Goal: Task Accomplishment & Management: Use online tool/utility

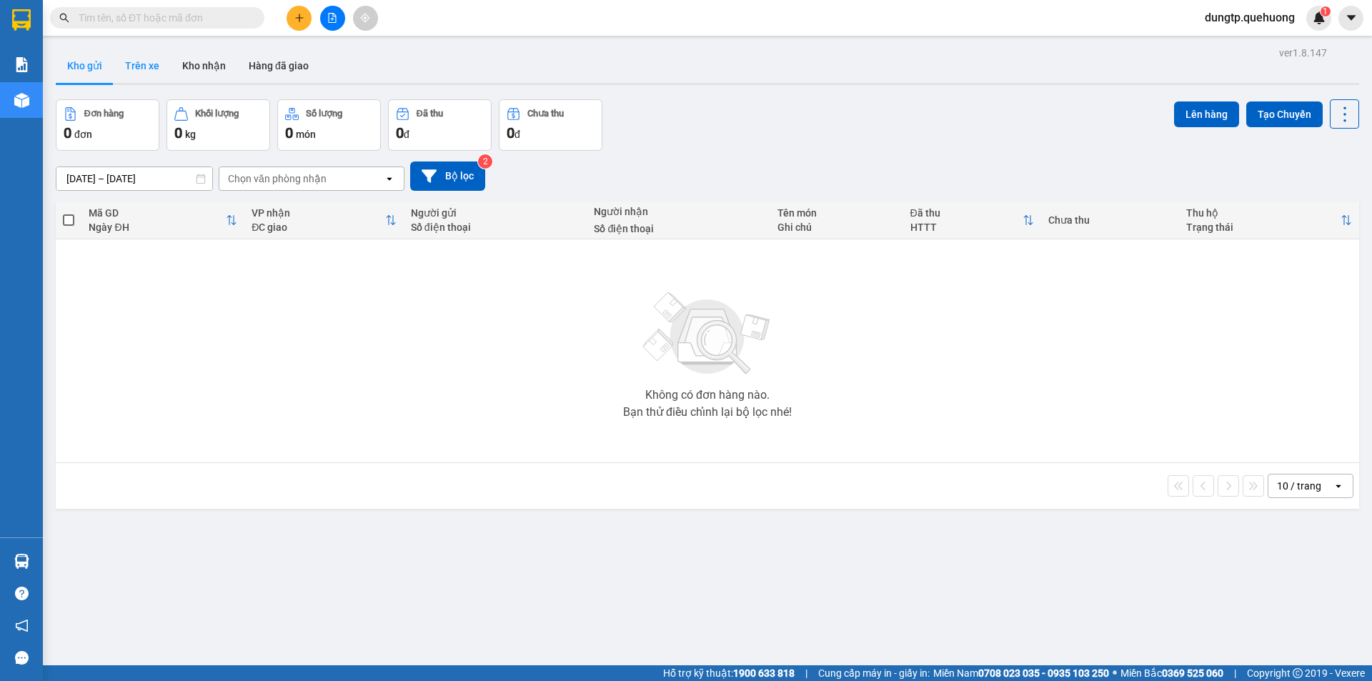
click at [154, 71] on button "Trên xe" at bounding box center [142, 66] width 57 height 34
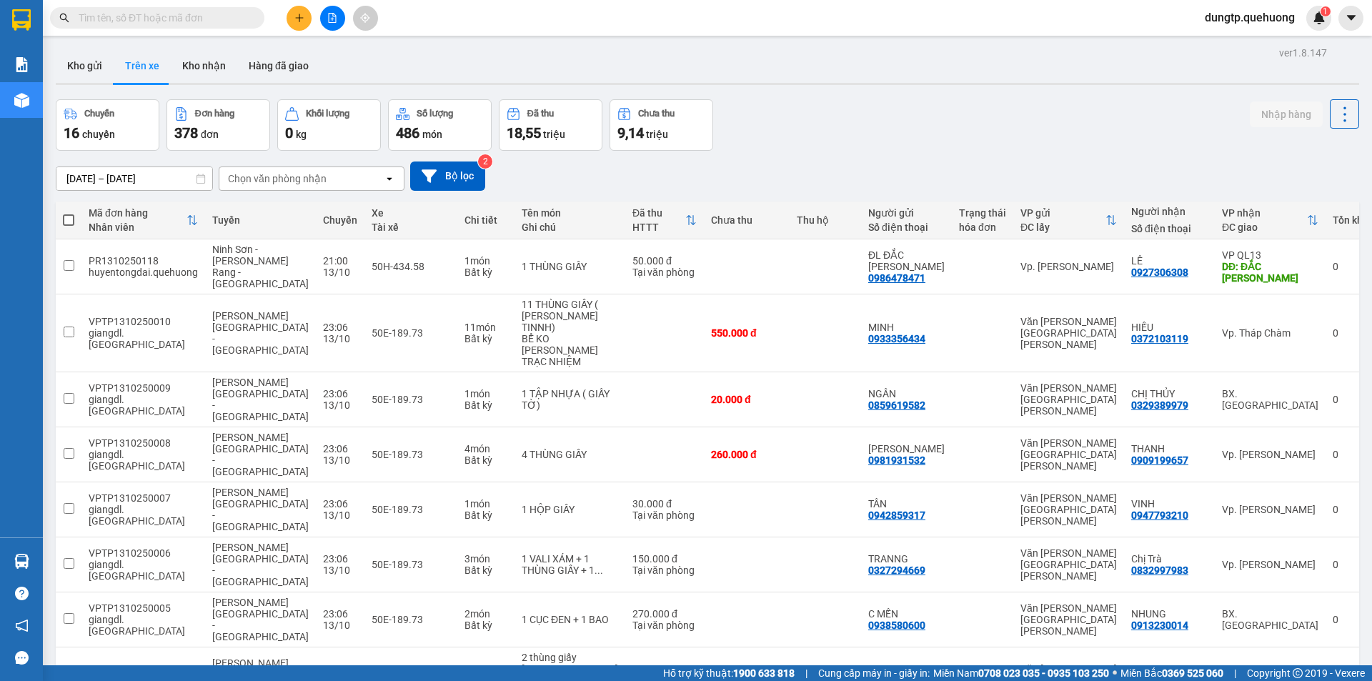
click at [70, 216] on span at bounding box center [68, 219] width 11 height 11
click at [69, 213] on input "checkbox" at bounding box center [69, 213] width 0 height 0
checkbox input "true"
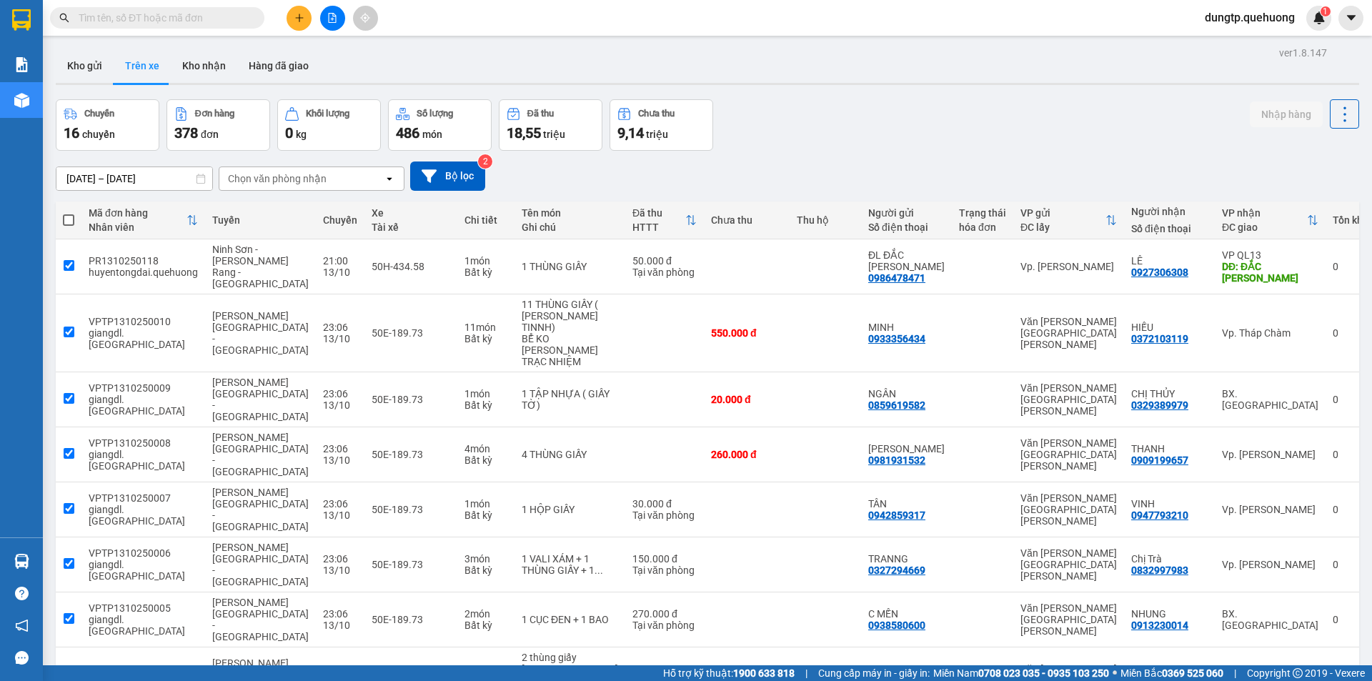
checkbox input "true"
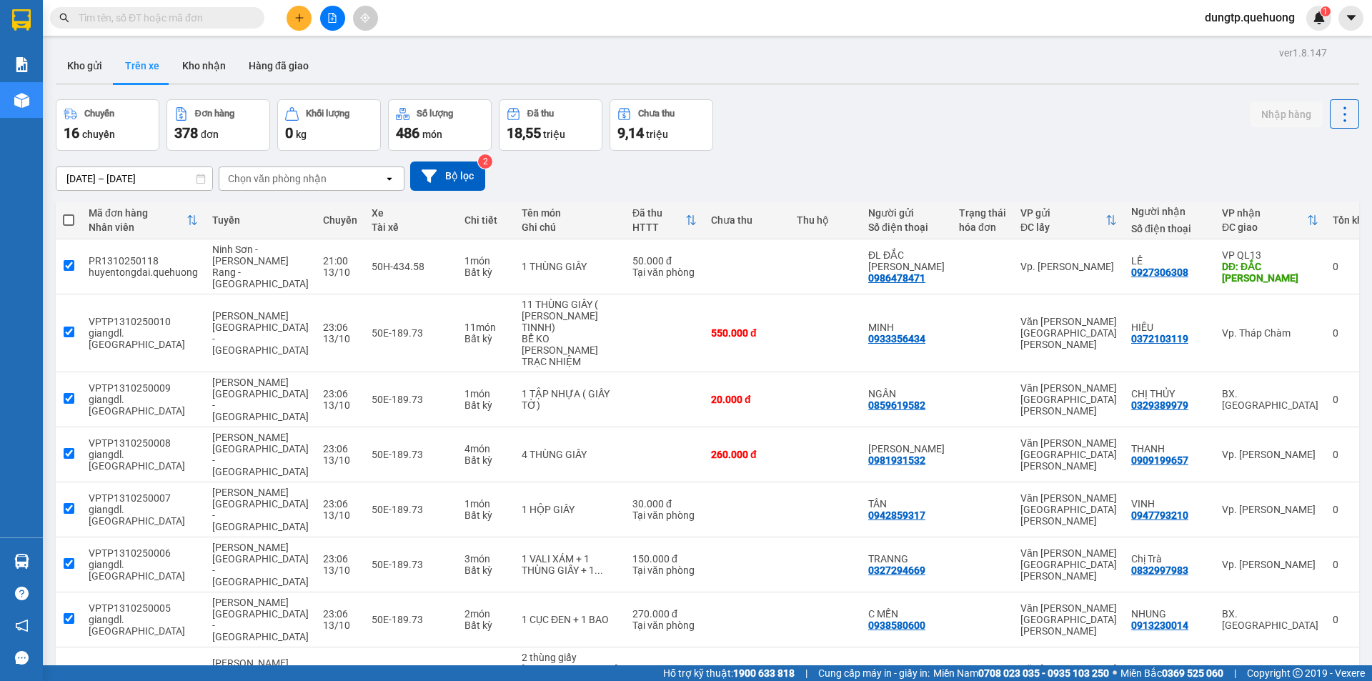
checkbox input "true"
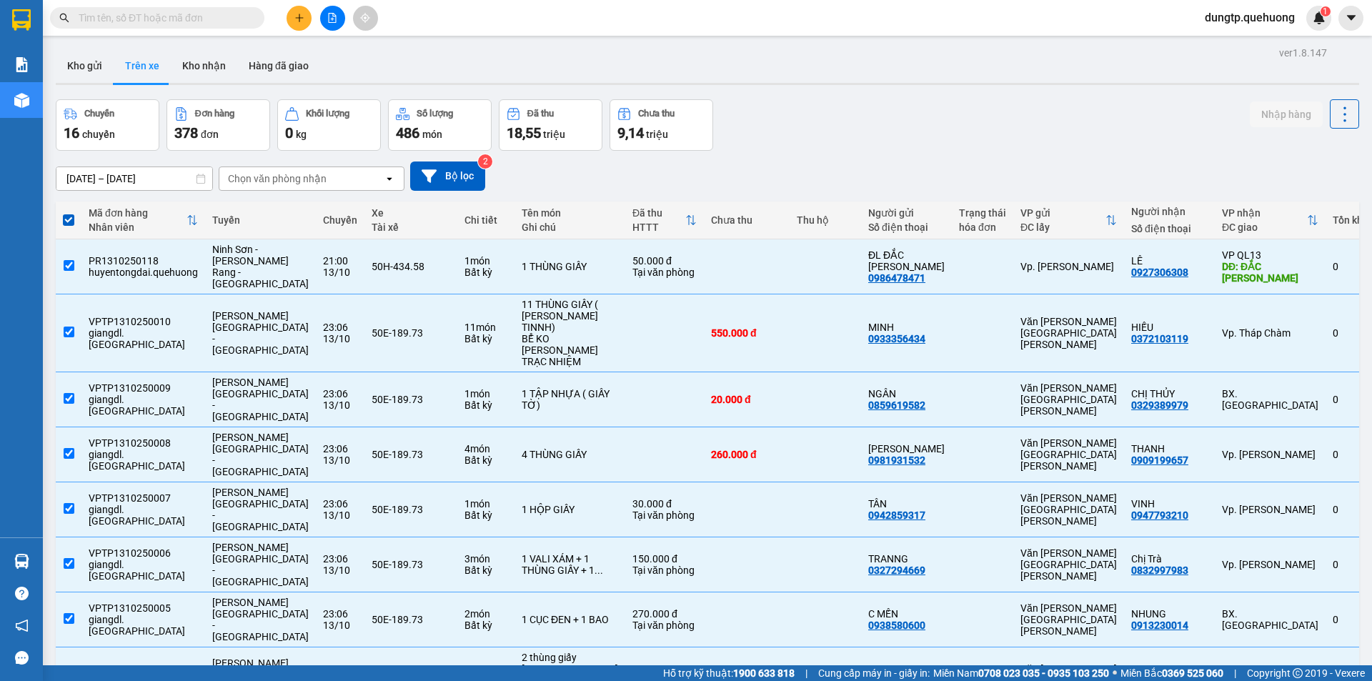
click at [362, 181] on div "Chọn văn phòng nhận" at bounding box center [301, 178] width 164 height 23
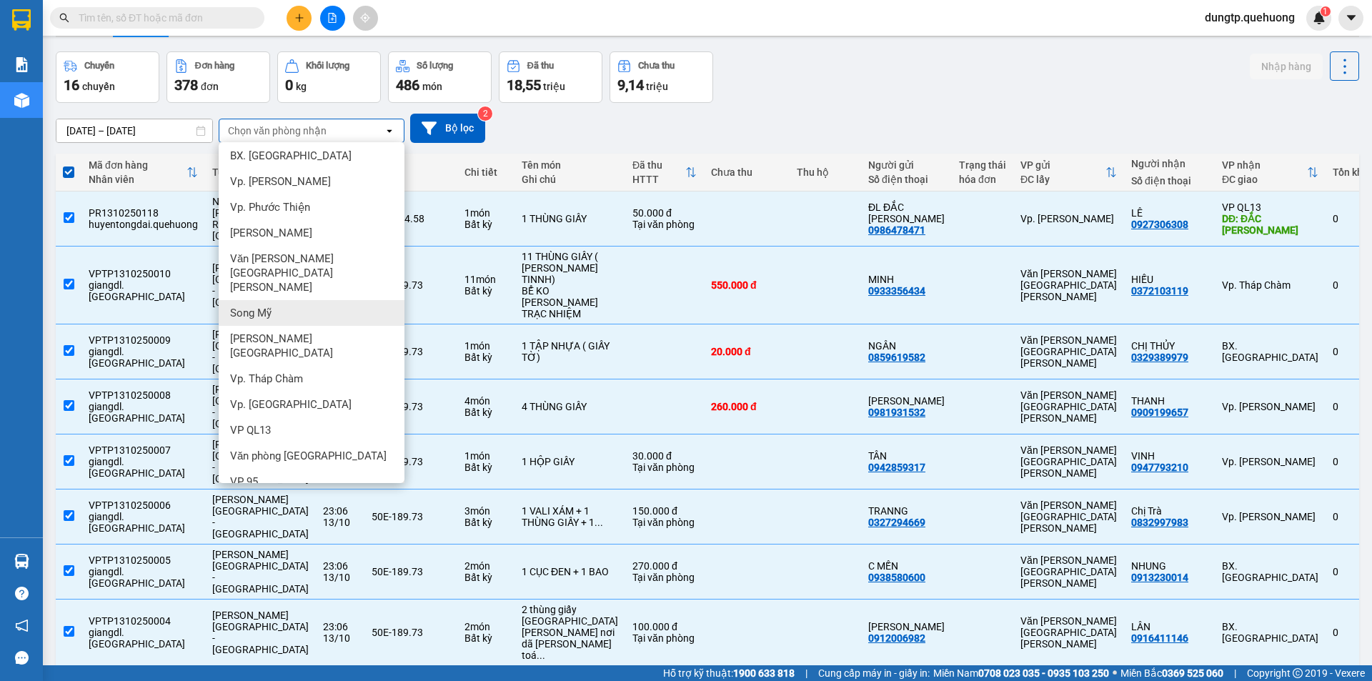
scroll to position [71, 0]
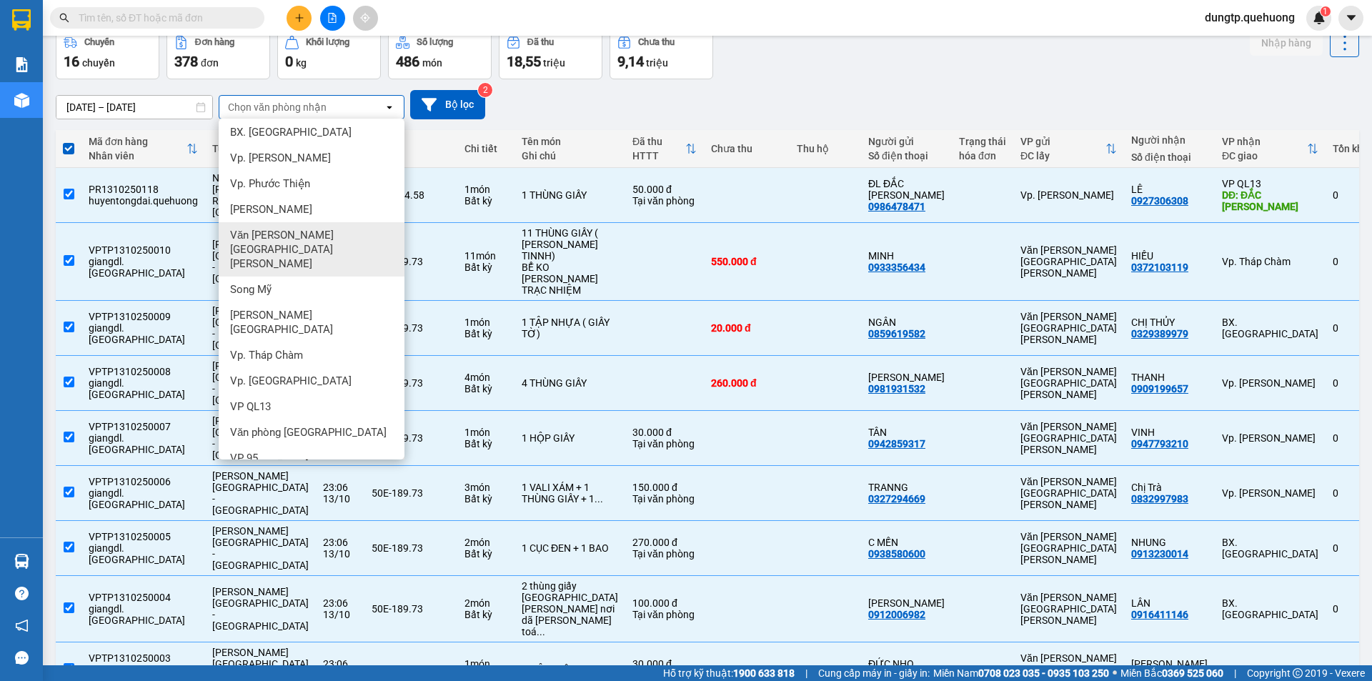
click at [308, 228] on span "Văn phòng Tân Phú" at bounding box center [314, 249] width 169 height 43
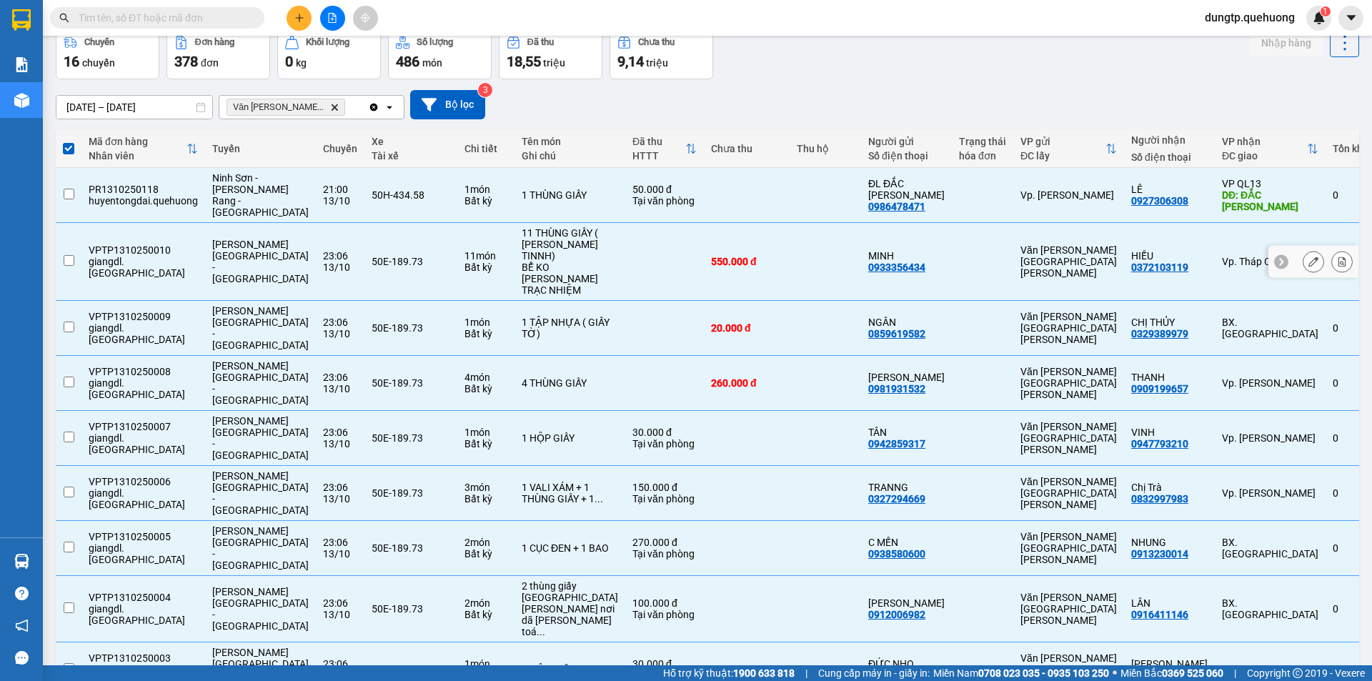
checkbox input "false"
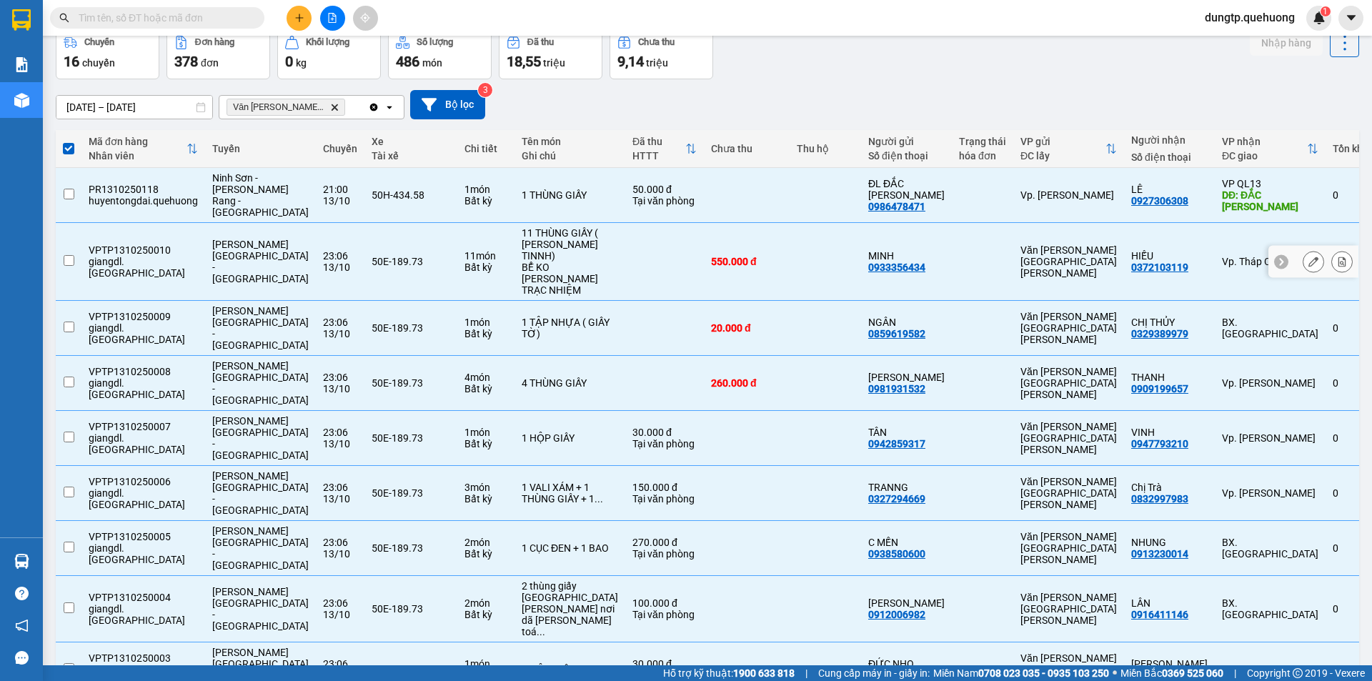
checkbox input "false"
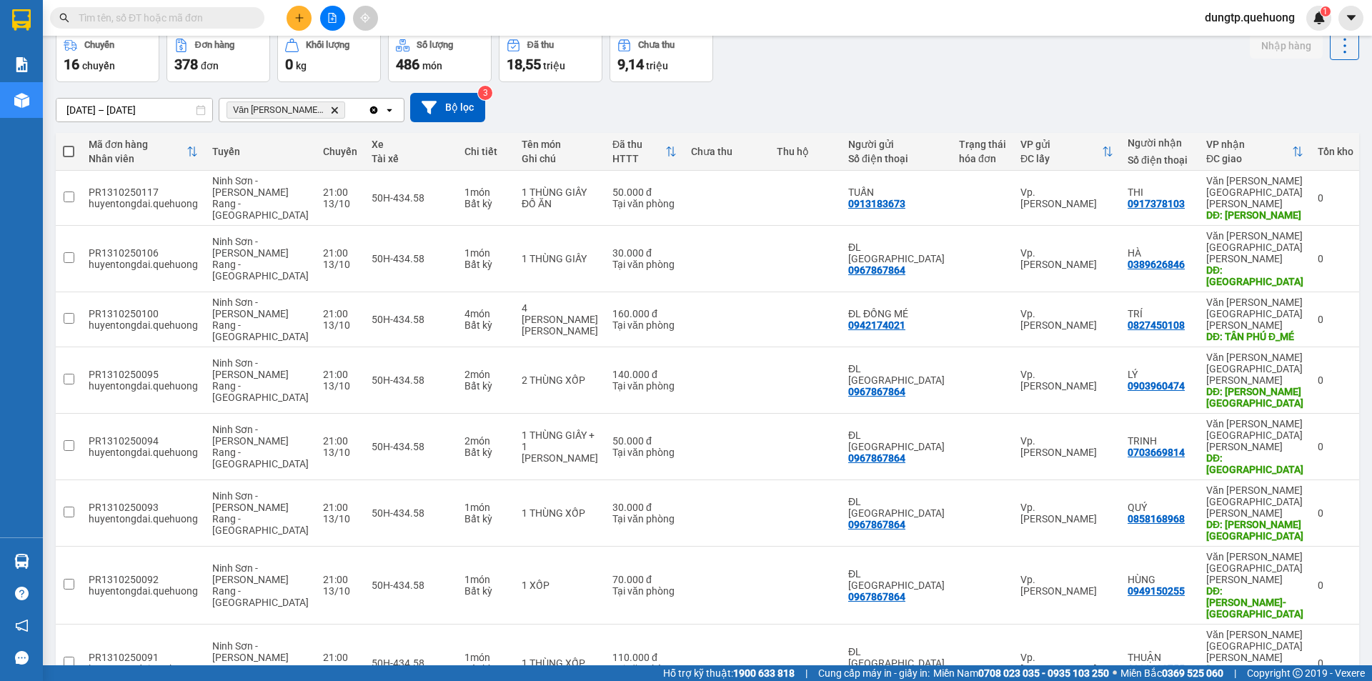
scroll to position [0, 0]
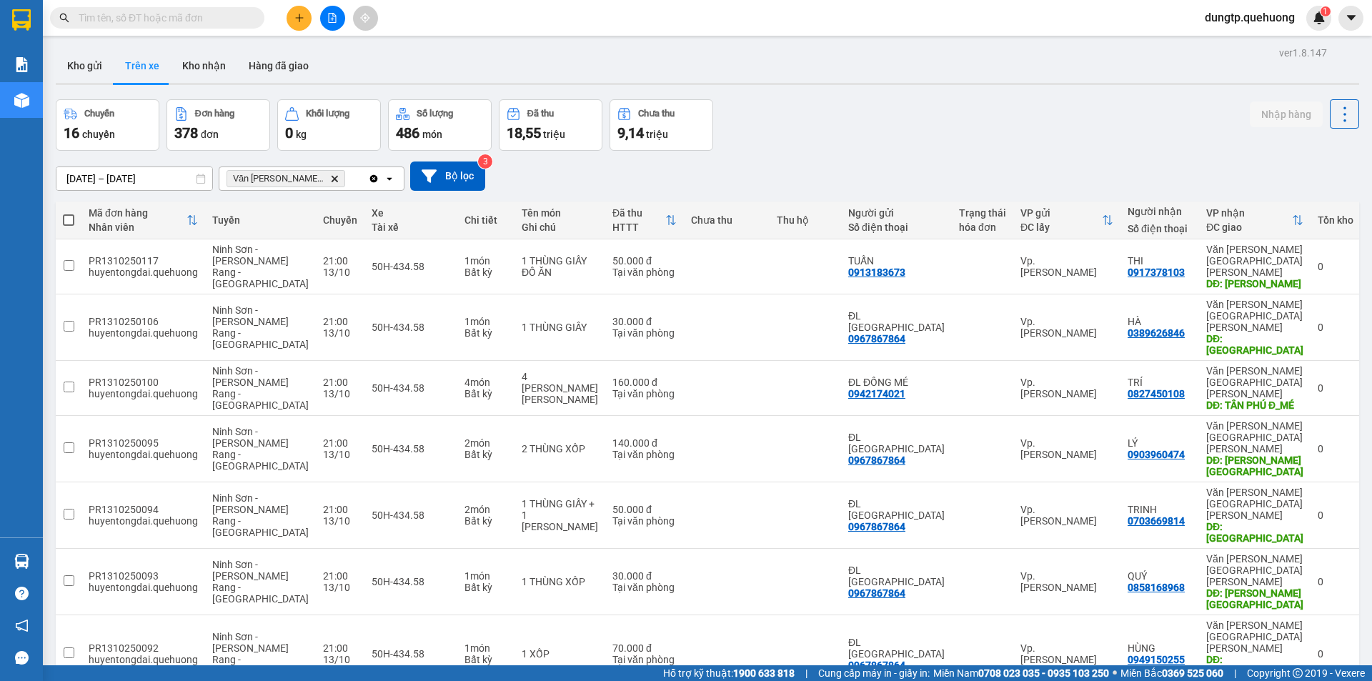
click at [70, 222] on span at bounding box center [68, 219] width 11 height 11
click at [69, 213] on input "checkbox" at bounding box center [69, 213] width 0 height 0
checkbox input "true"
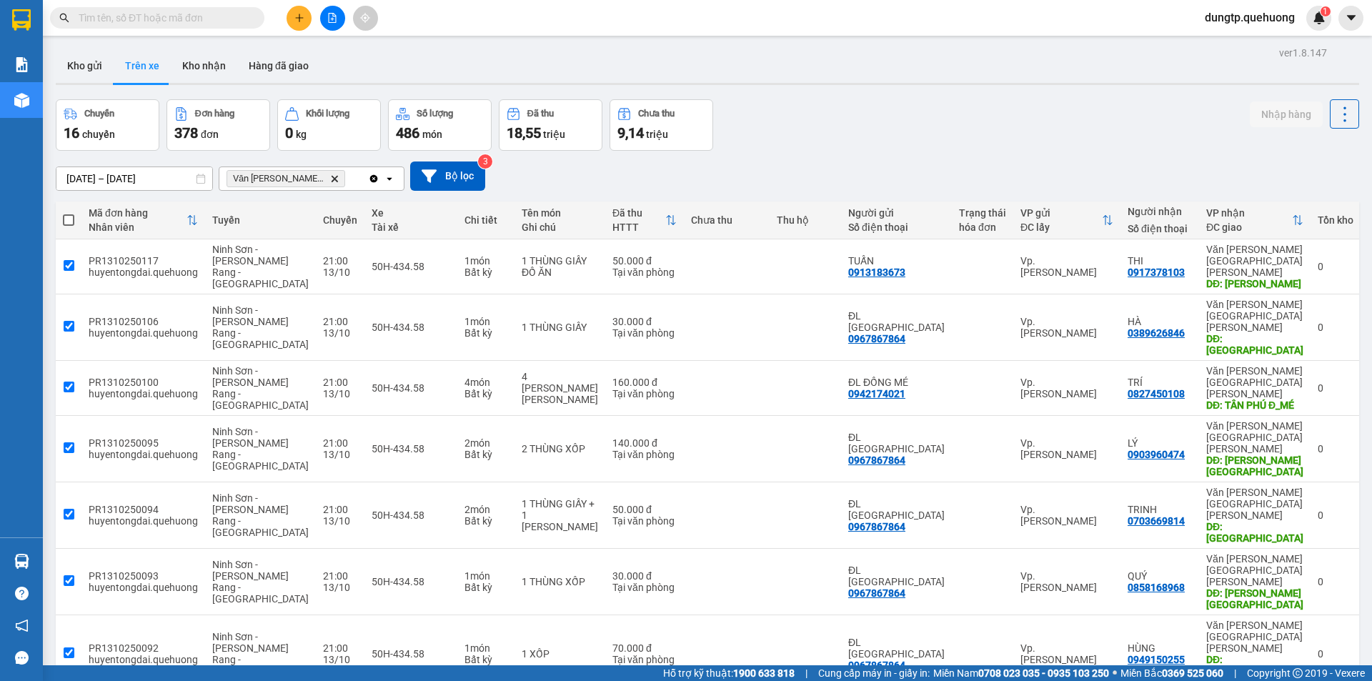
checkbox input "true"
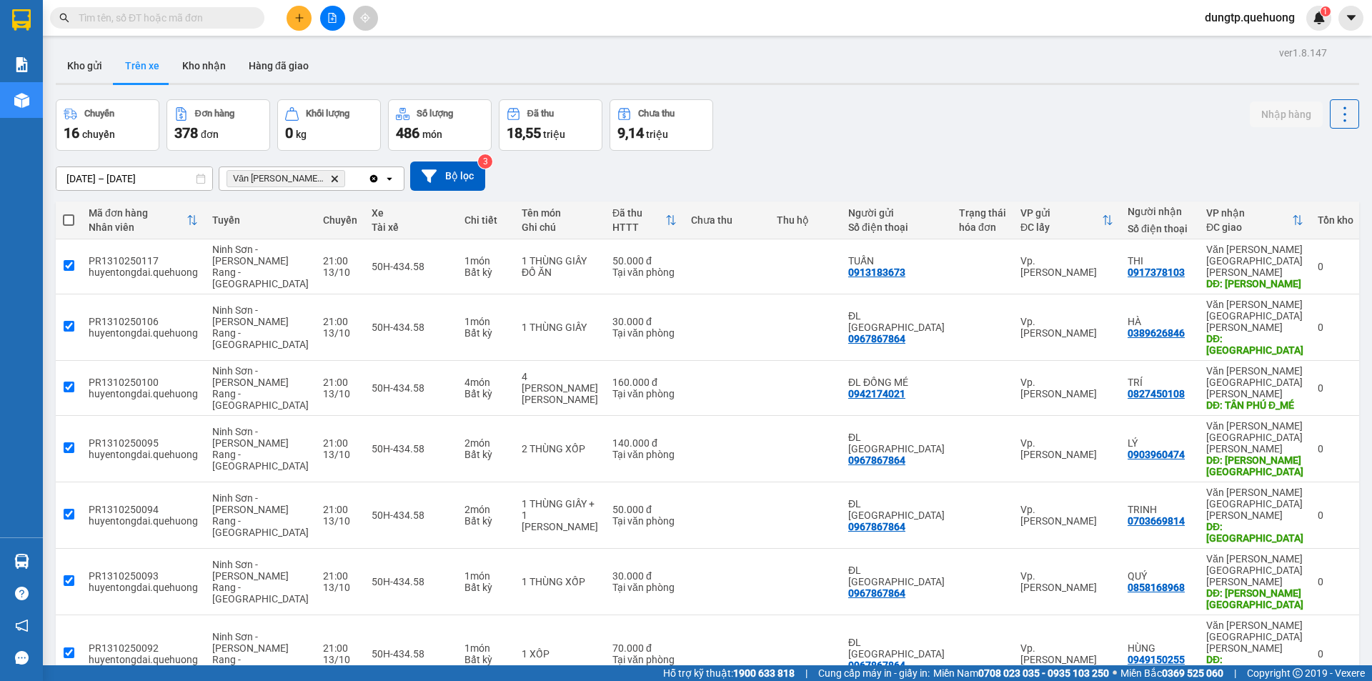
checkbox input "true"
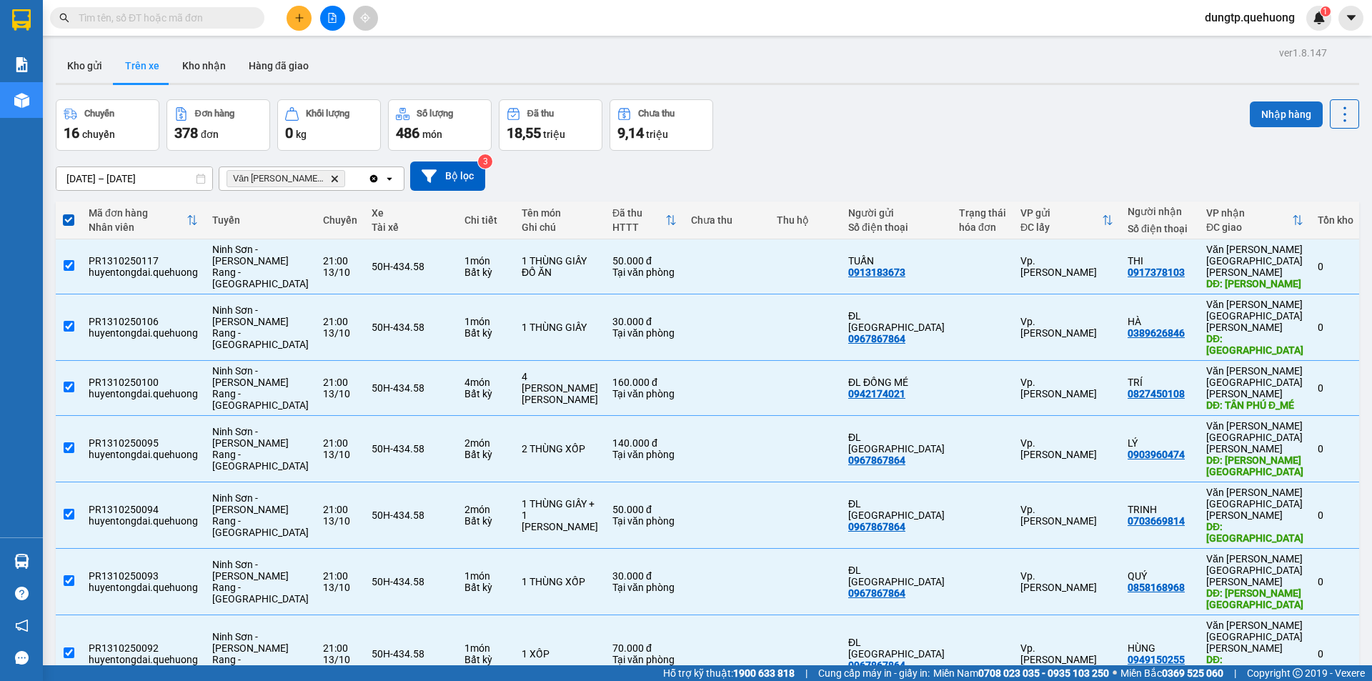
click at [1271, 119] on button "Nhập hàng" at bounding box center [1286, 114] width 73 height 26
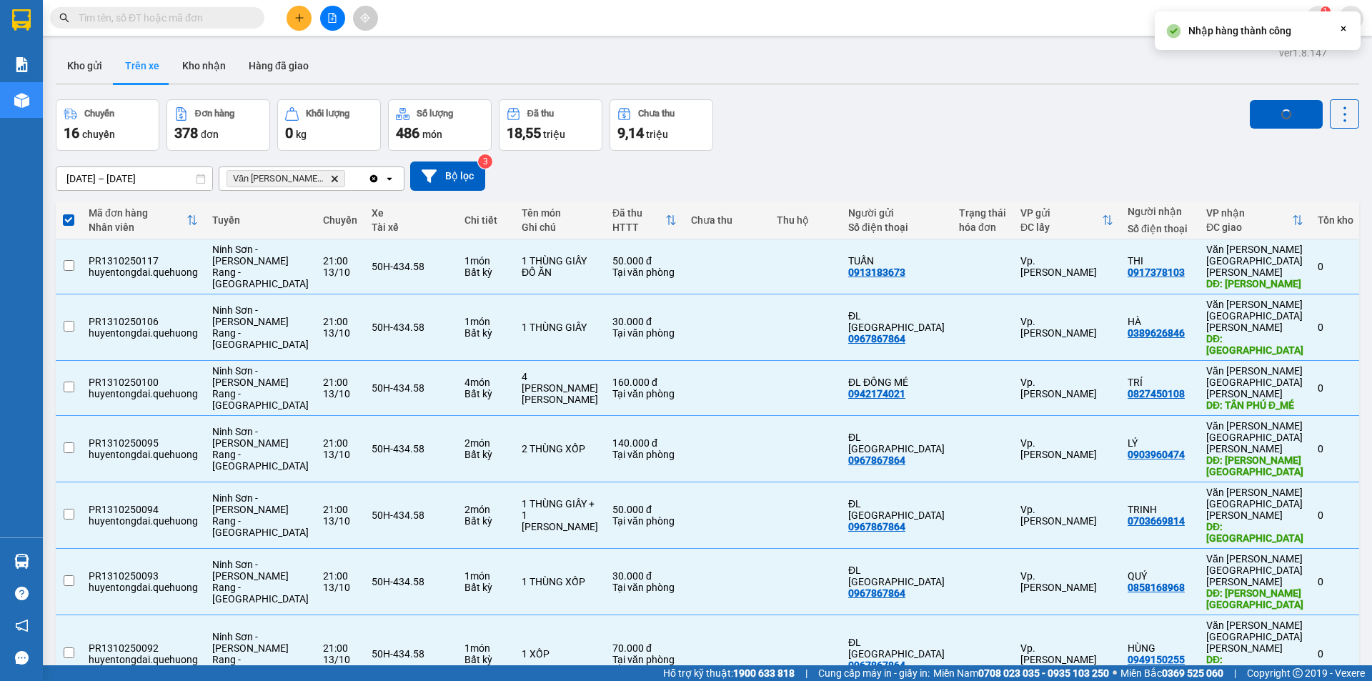
checkbox input "false"
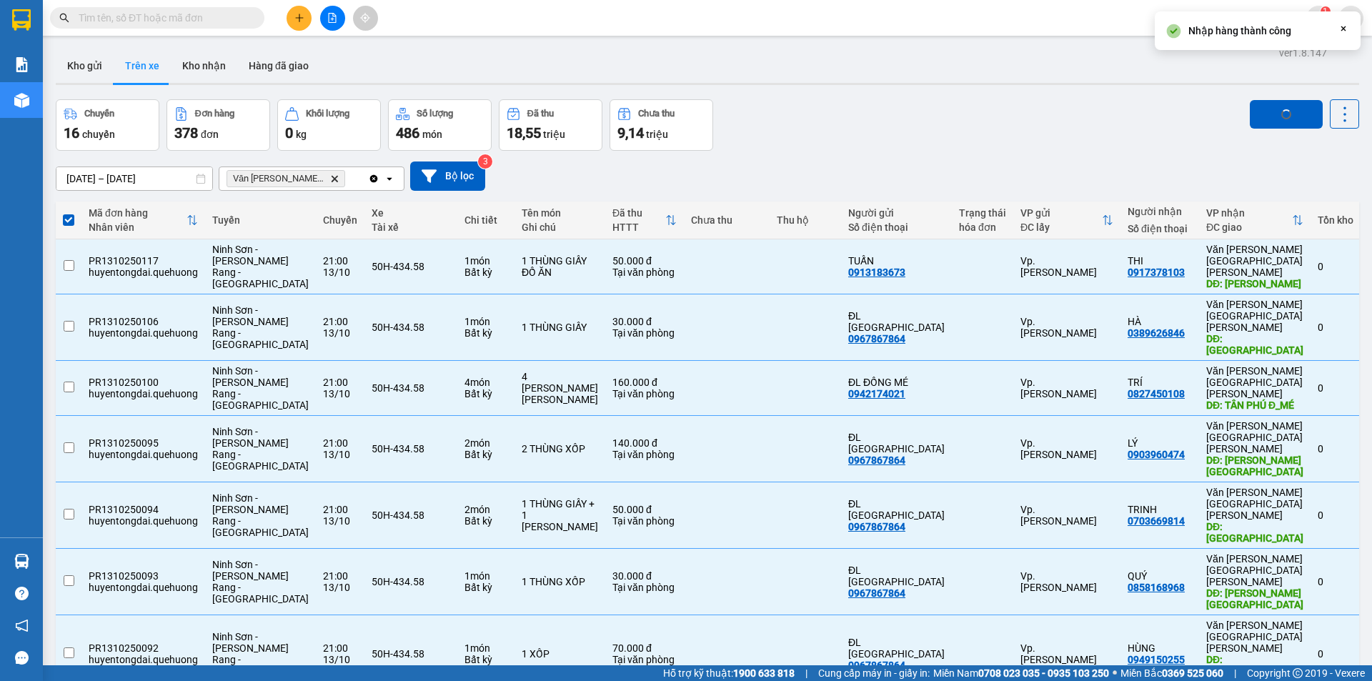
checkbox input "false"
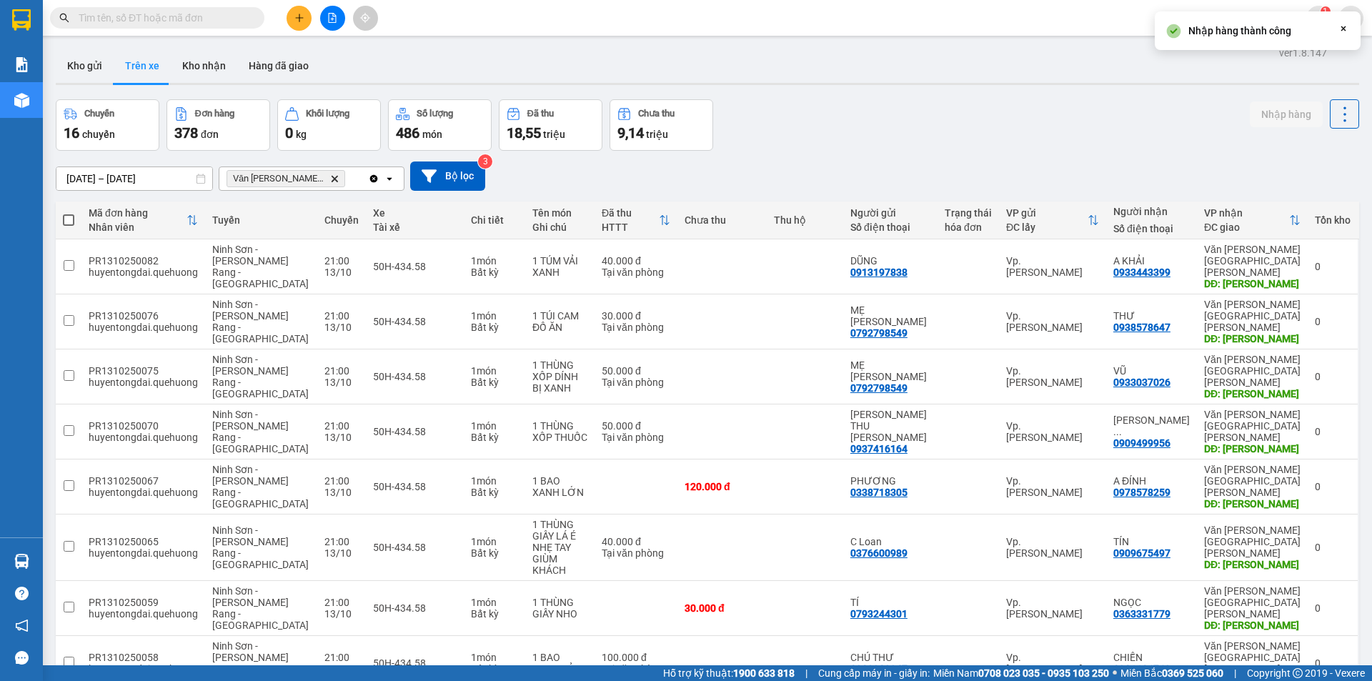
click at [68, 217] on span at bounding box center [68, 219] width 11 height 11
click at [69, 213] on input "checkbox" at bounding box center [69, 213] width 0 height 0
checkbox input "true"
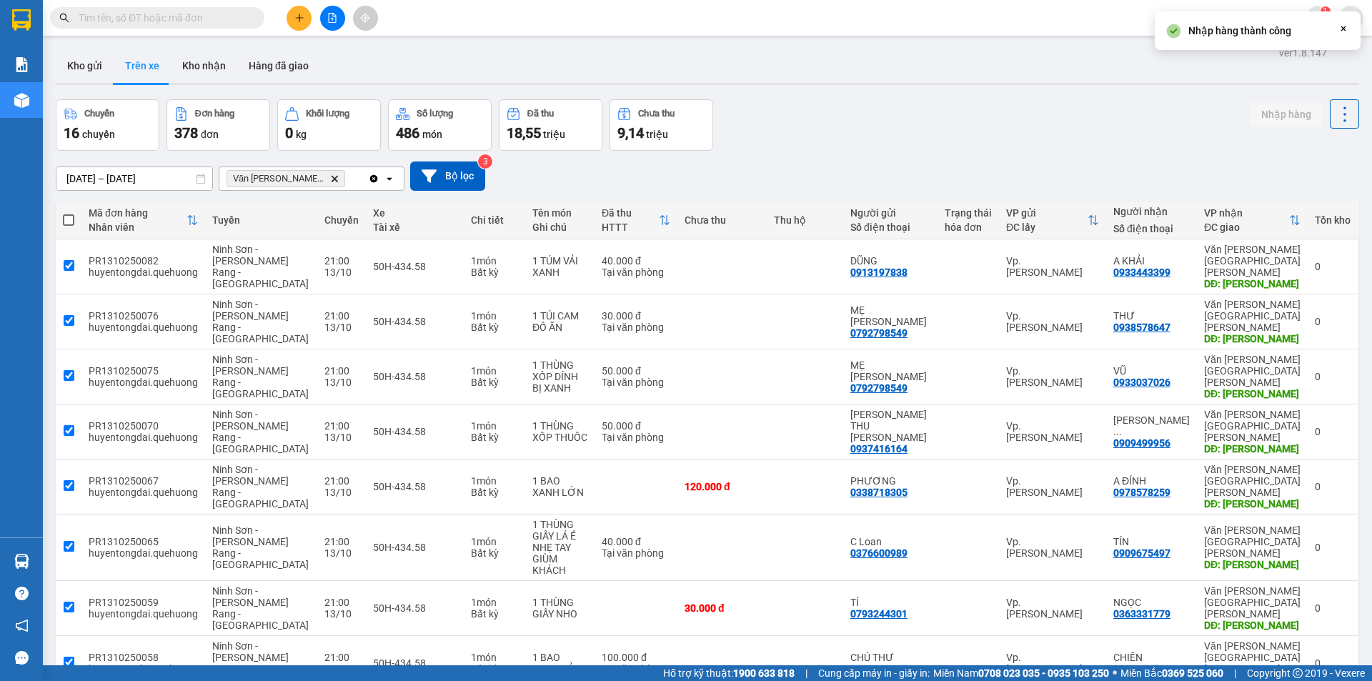
checkbox input "true"
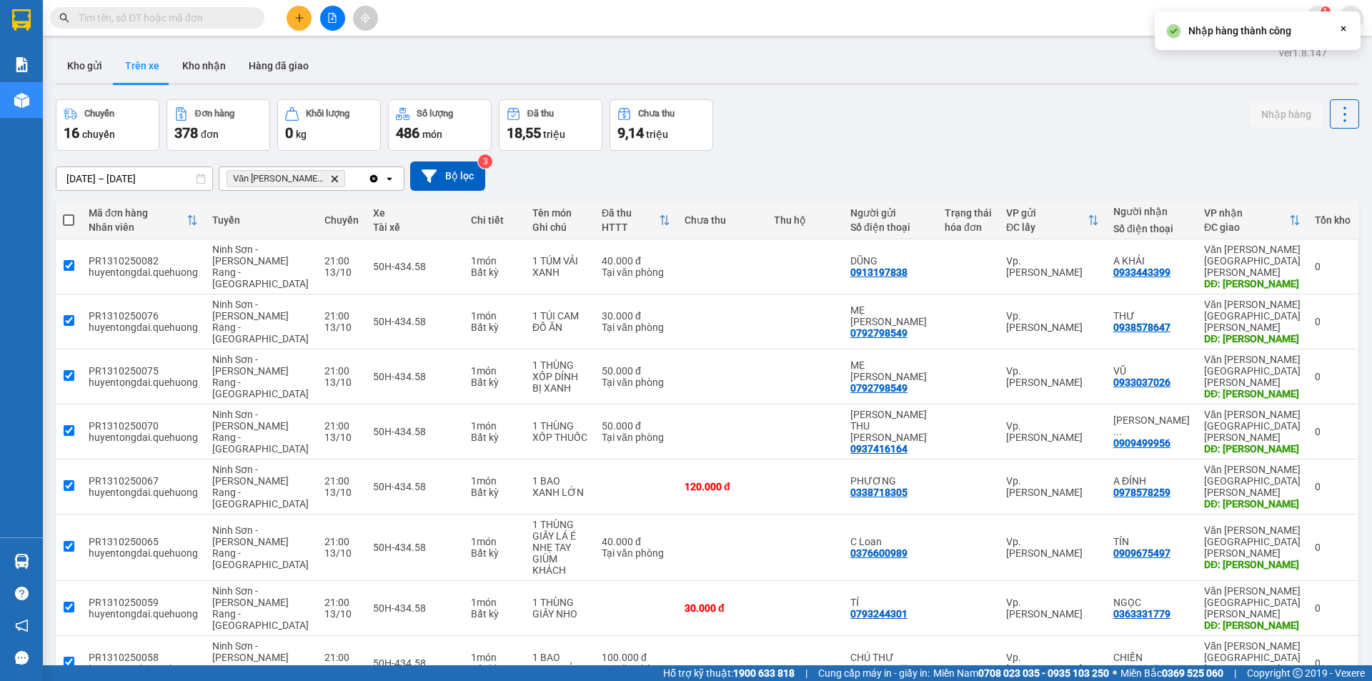
checkbox input "true"
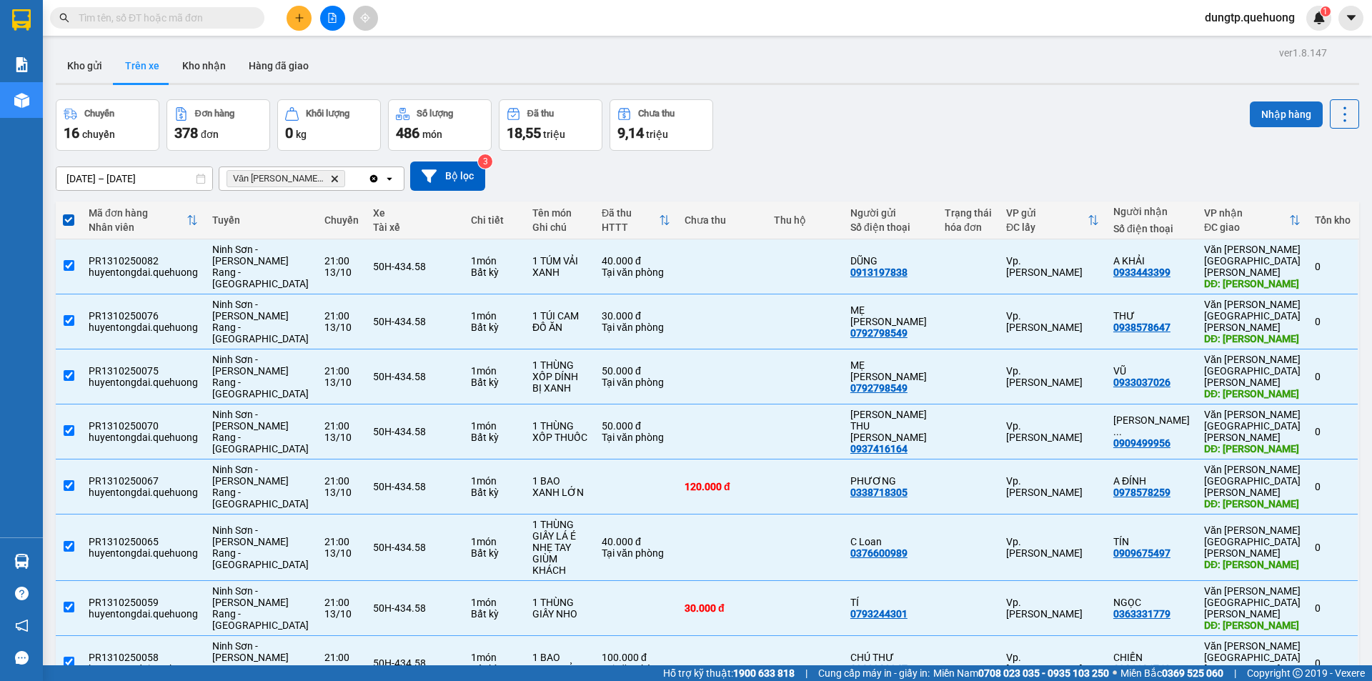
click at [1295, 114] on button "Nhập hàng" at bounding box center [1286, 114] width 73 height 26
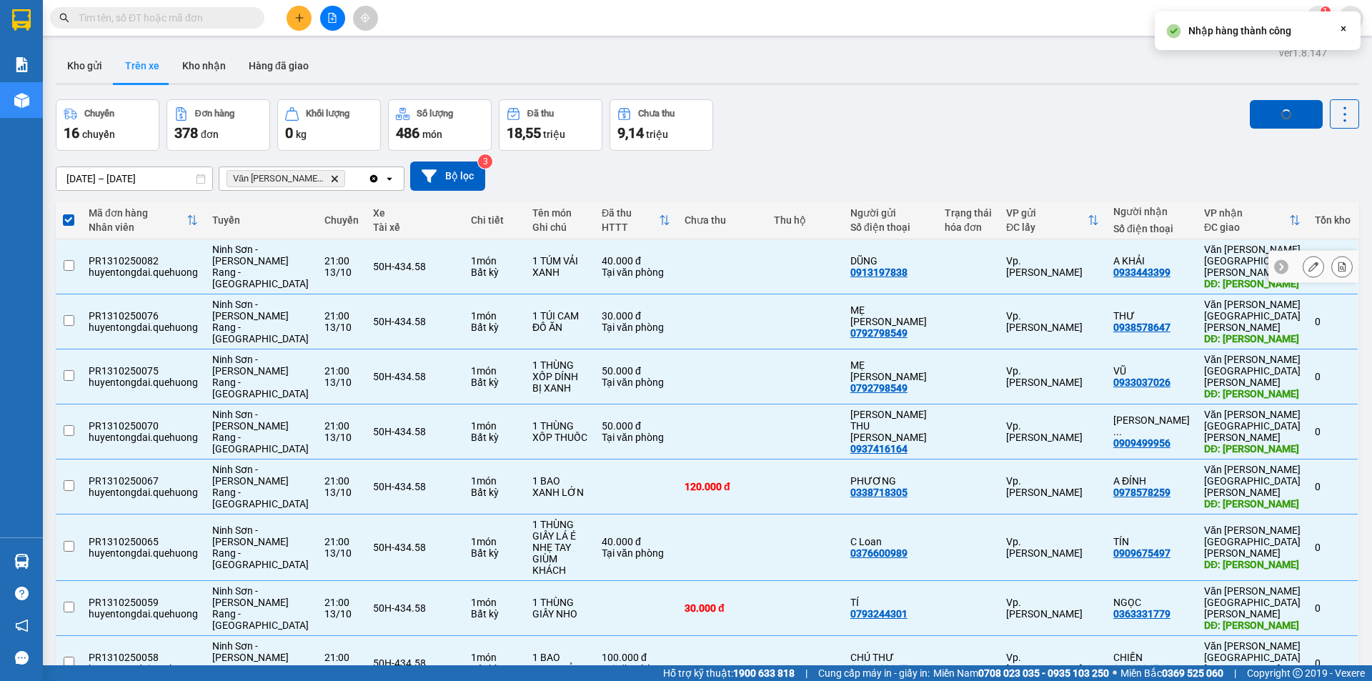
checkbox input "false"
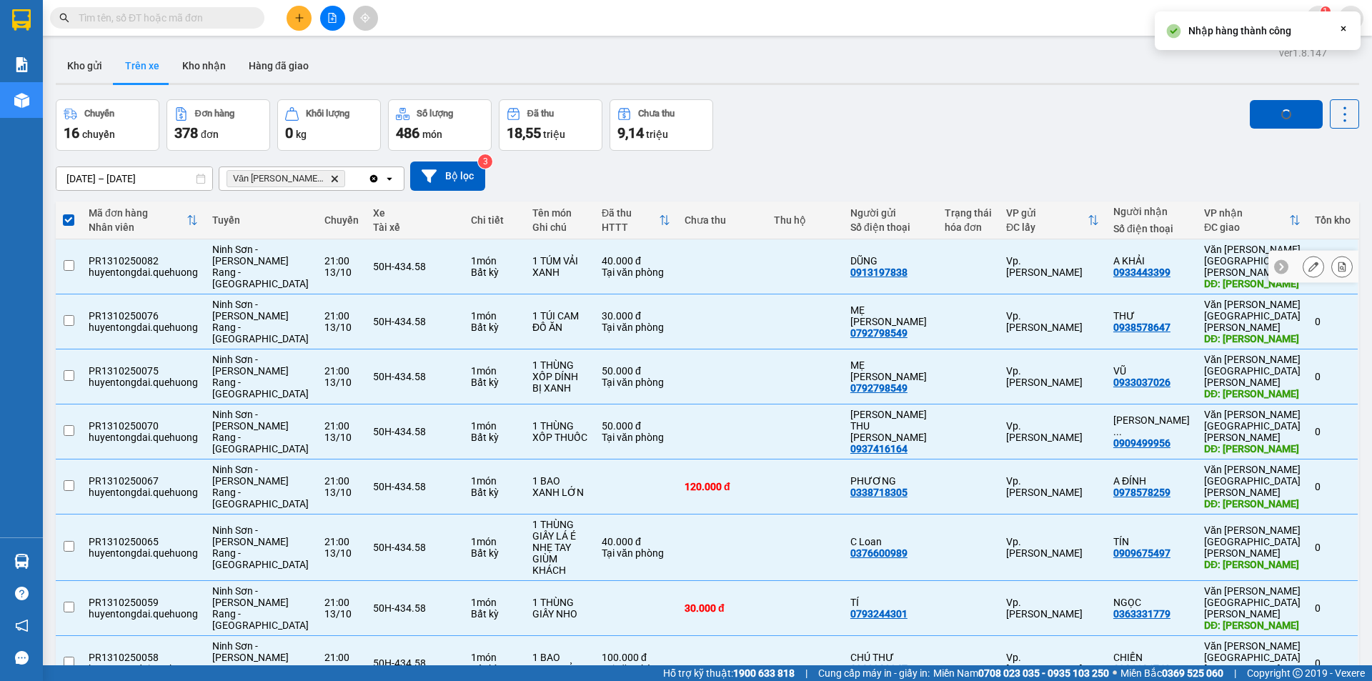
checkbox input "false"
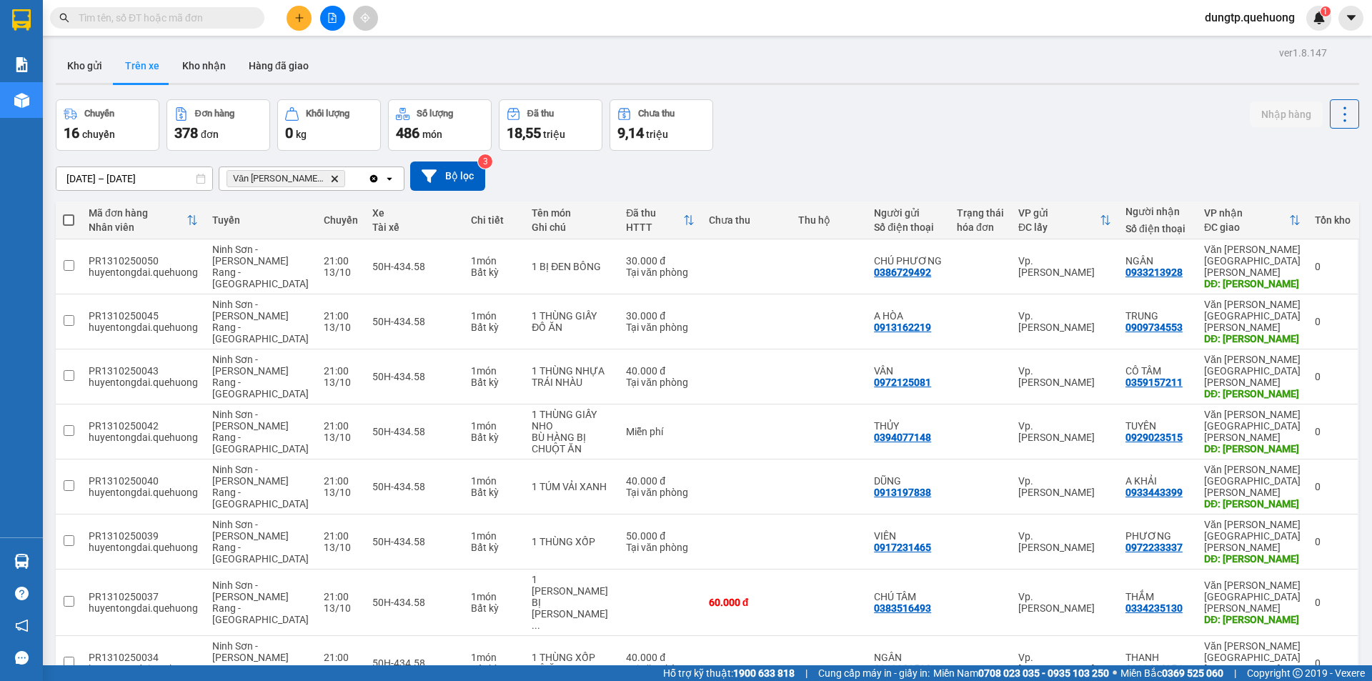
click at [65, 214] on span at bounding box center [68, 219] width 11 height 11
click at [69, 213] on input "checkbox" at bounding box center [69, 213] width 0 height 0
checkbox input "true"
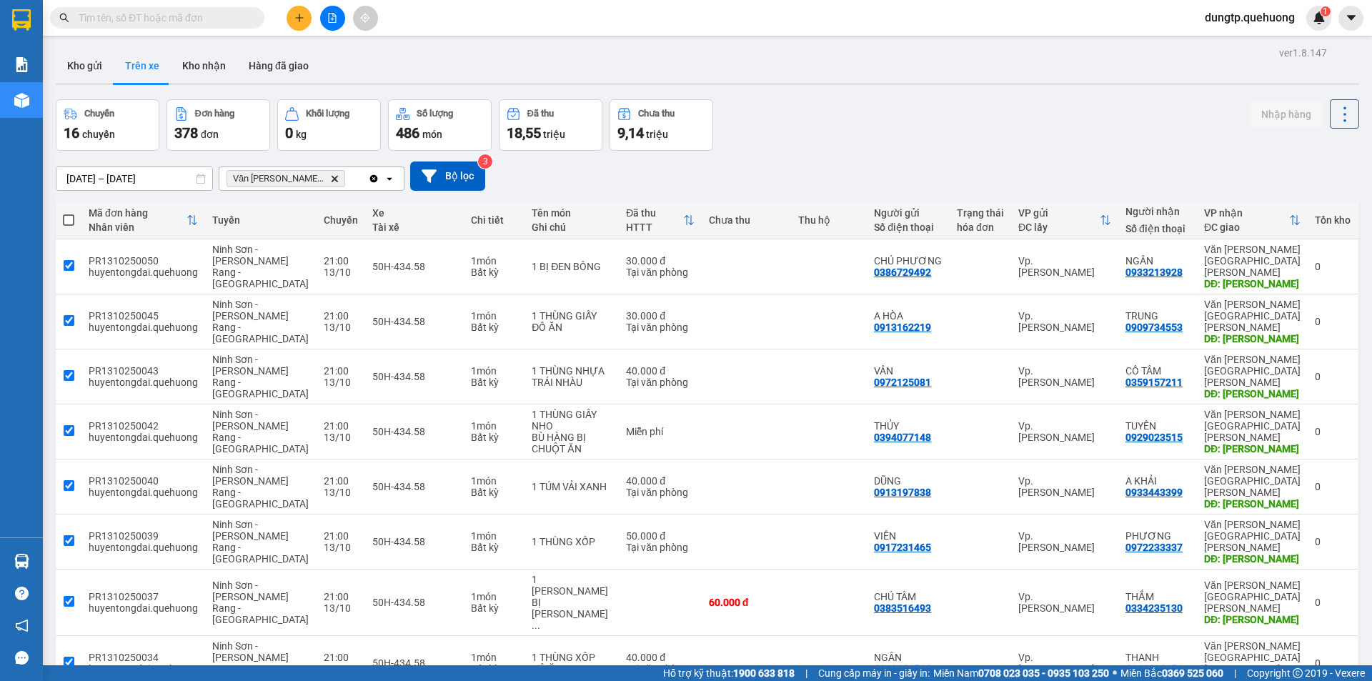
checkbox input "true"
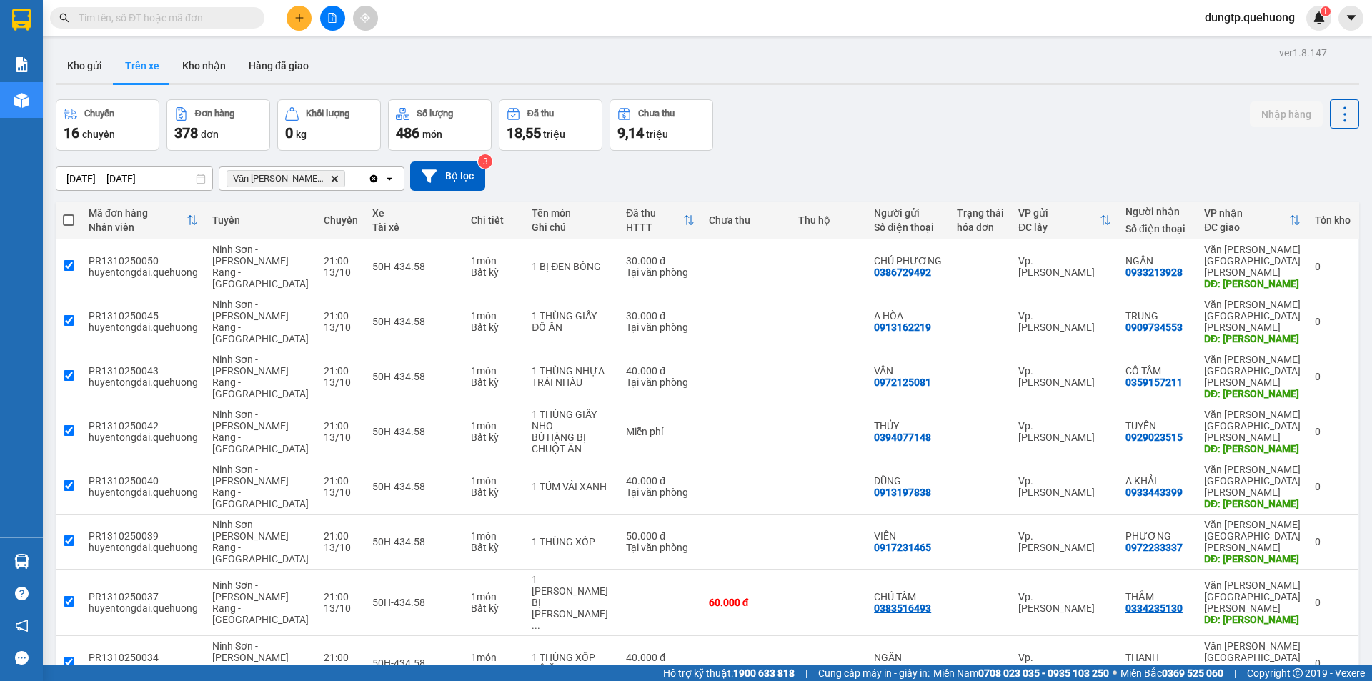
checkbox input "true"
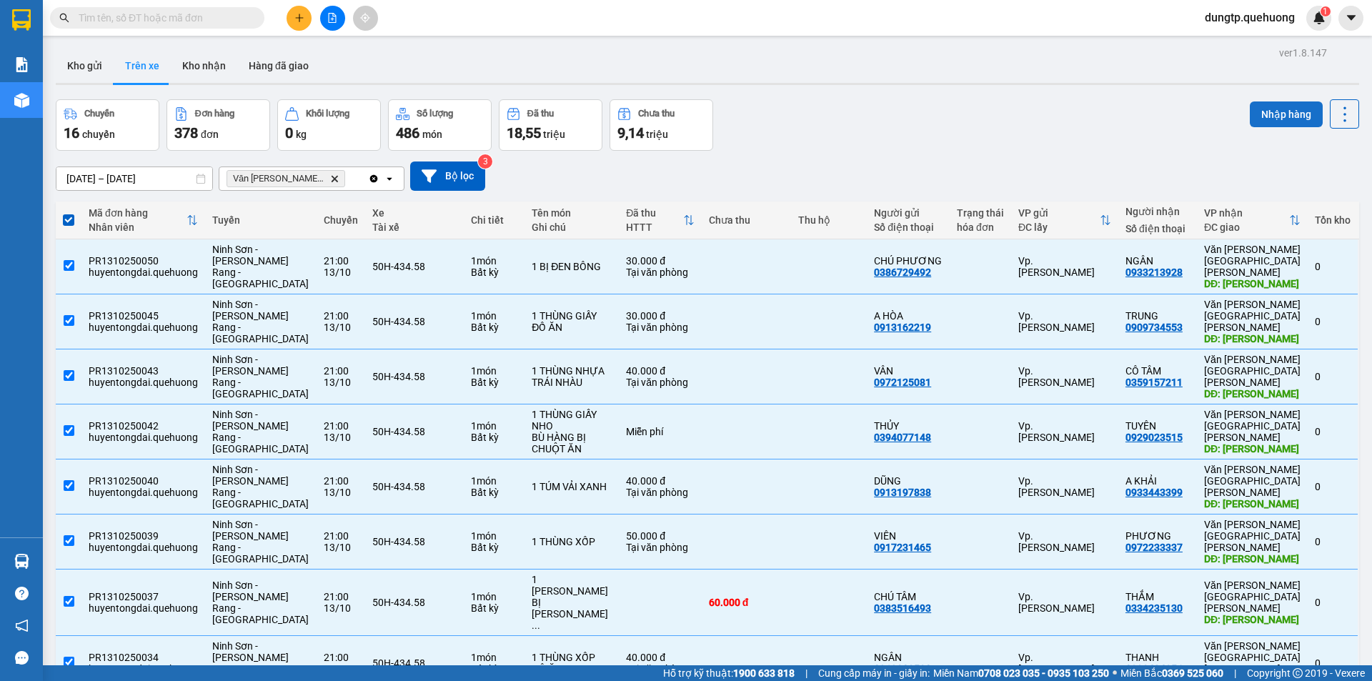
click at [1271, 117] on button "Nhập hàng" at bounding box center [1286, 114] width 73 height 26
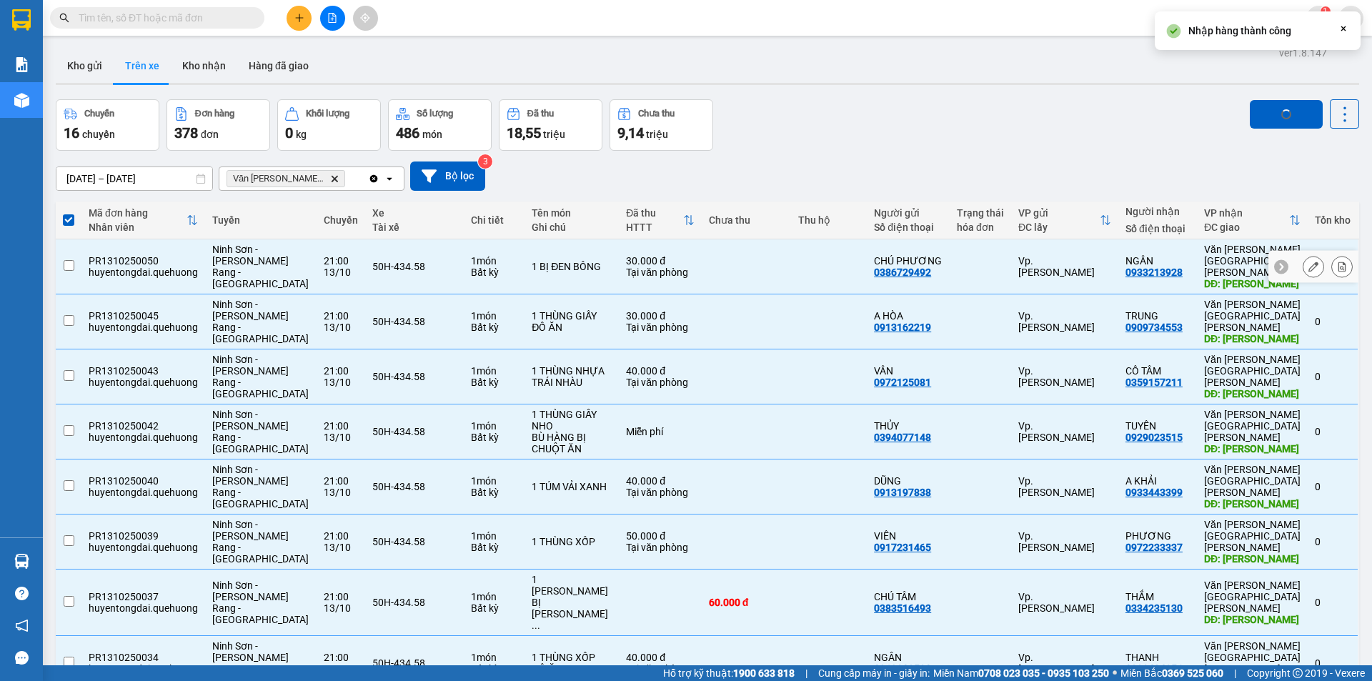
checkbox input "false"
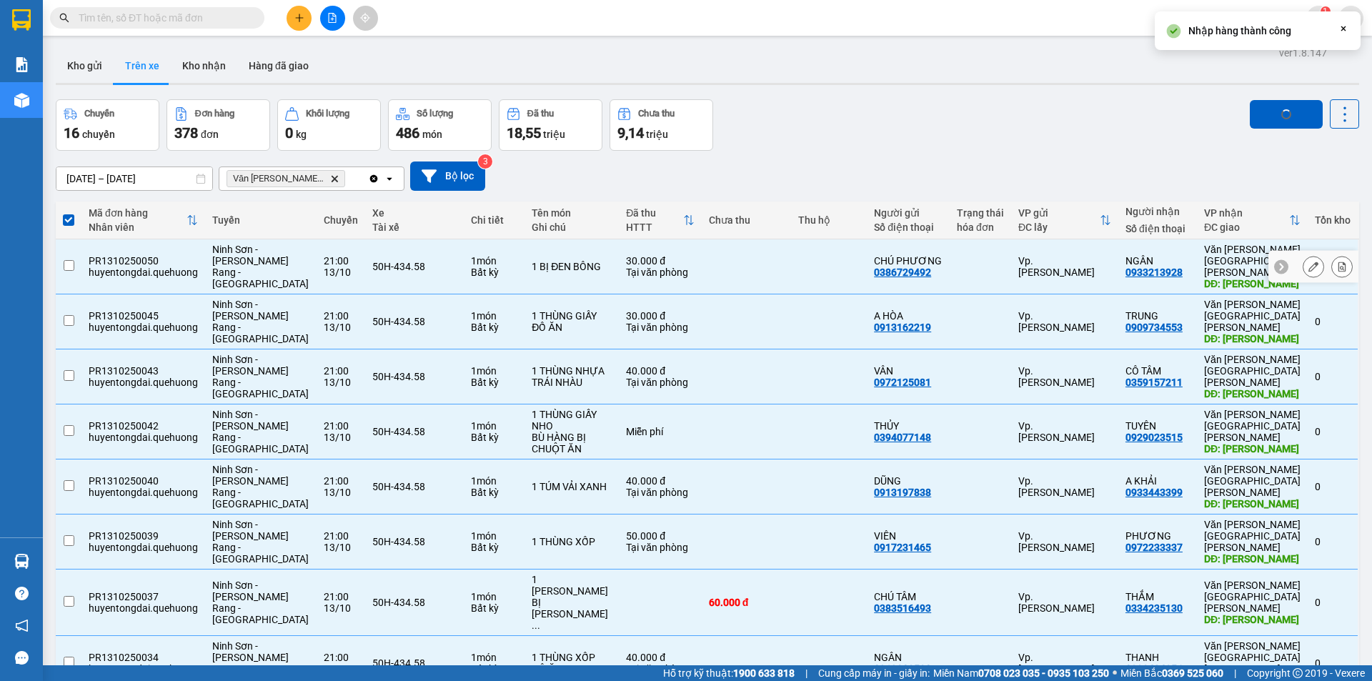
checkbox input "false"
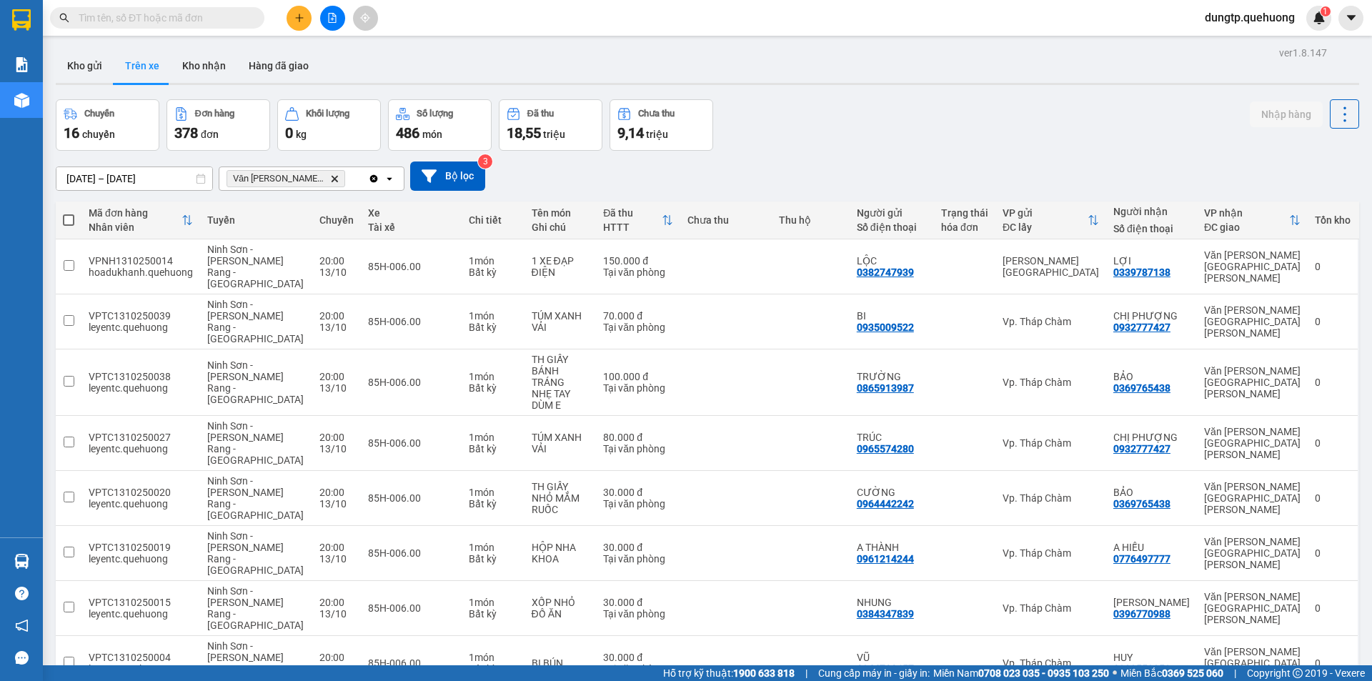
click at [66, 224] on span at bounding box center [68, 219] width 11 height 11
click at [69, 213] on input "checkbox" at bounding box center [69, 213] width 0 height 0
checkbox input "true"
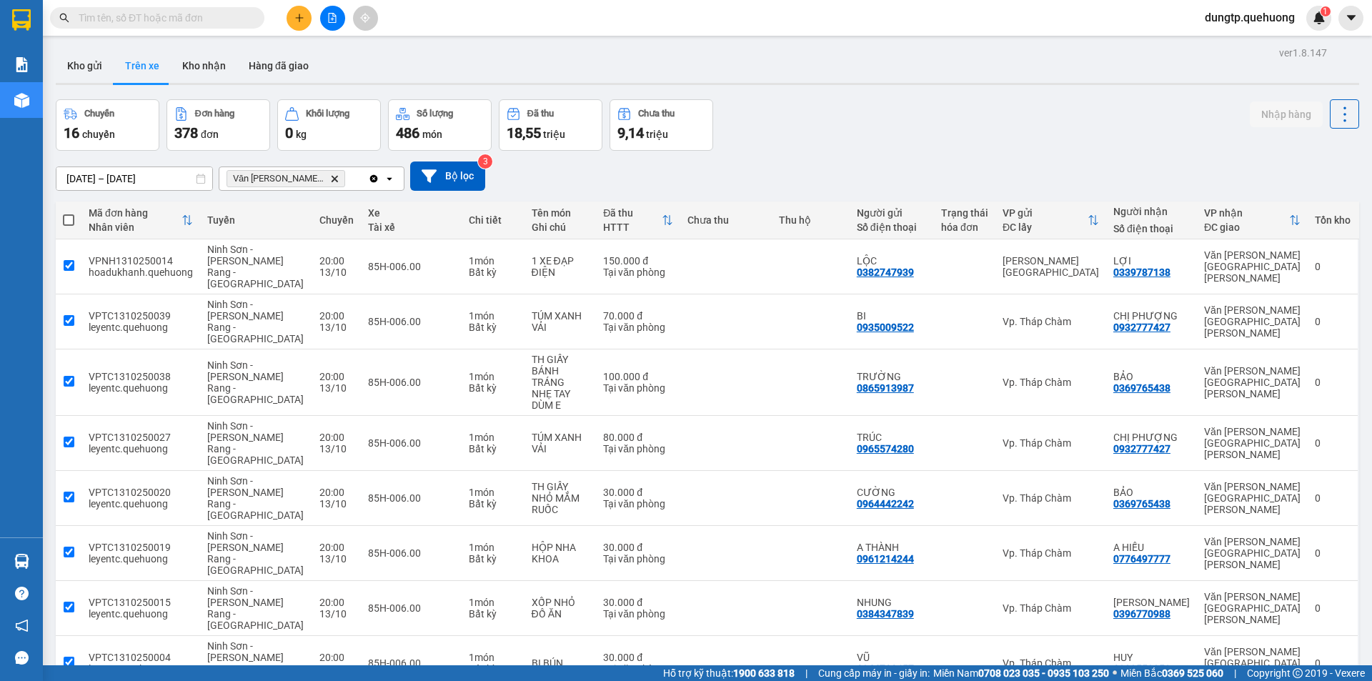
checkbox input "true"
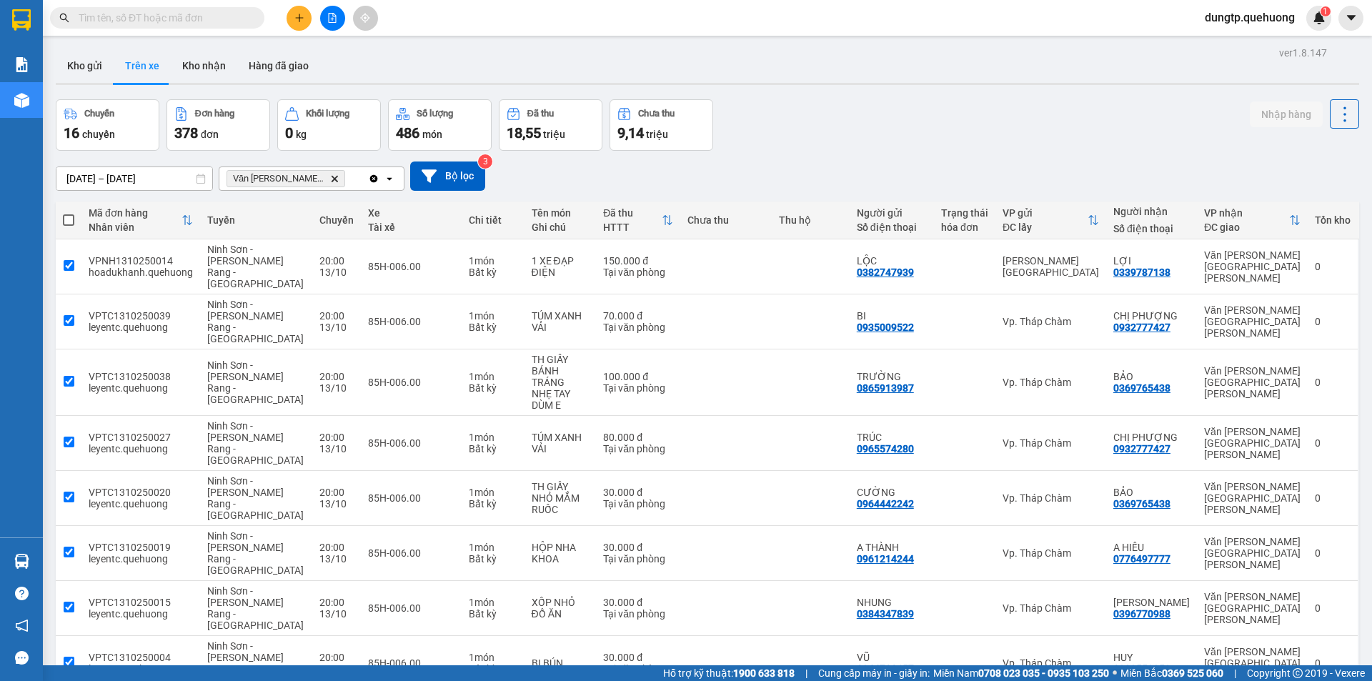
checkbox input "true"
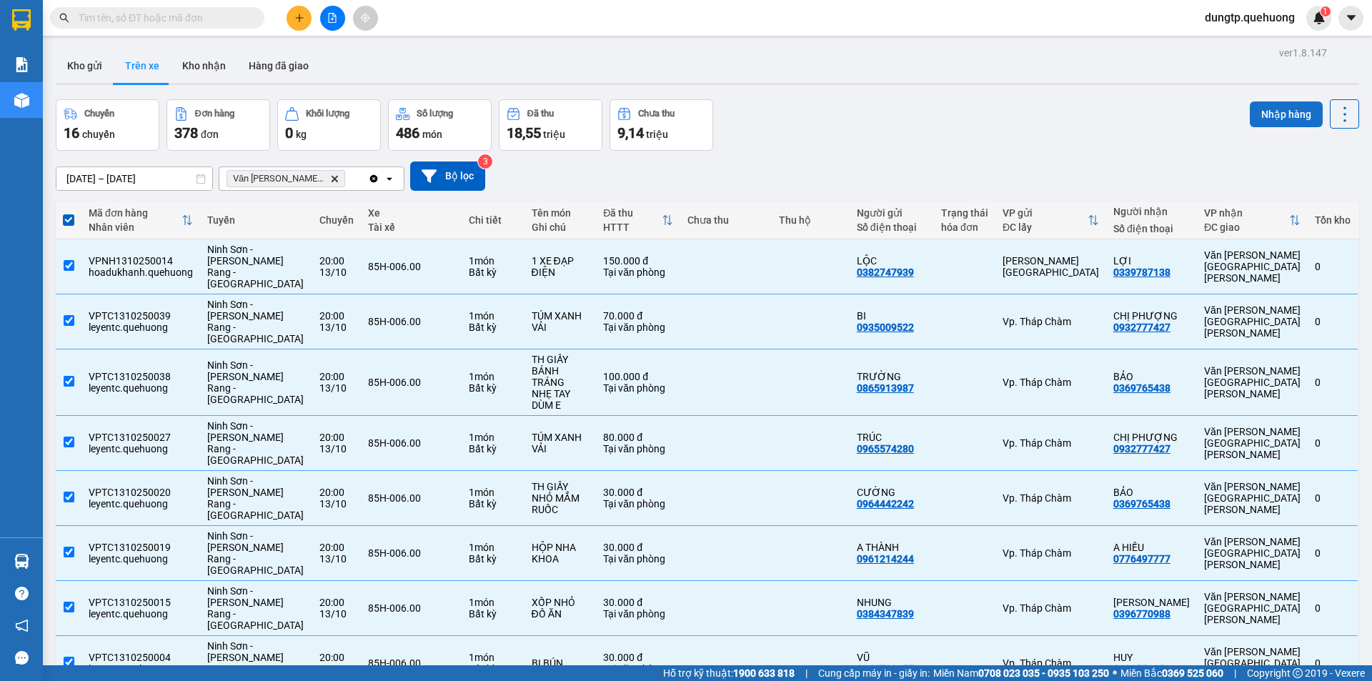
click at [1253, 112] on button "Nhập hàng" at bounding box center [1286, 114] width 73 height 26
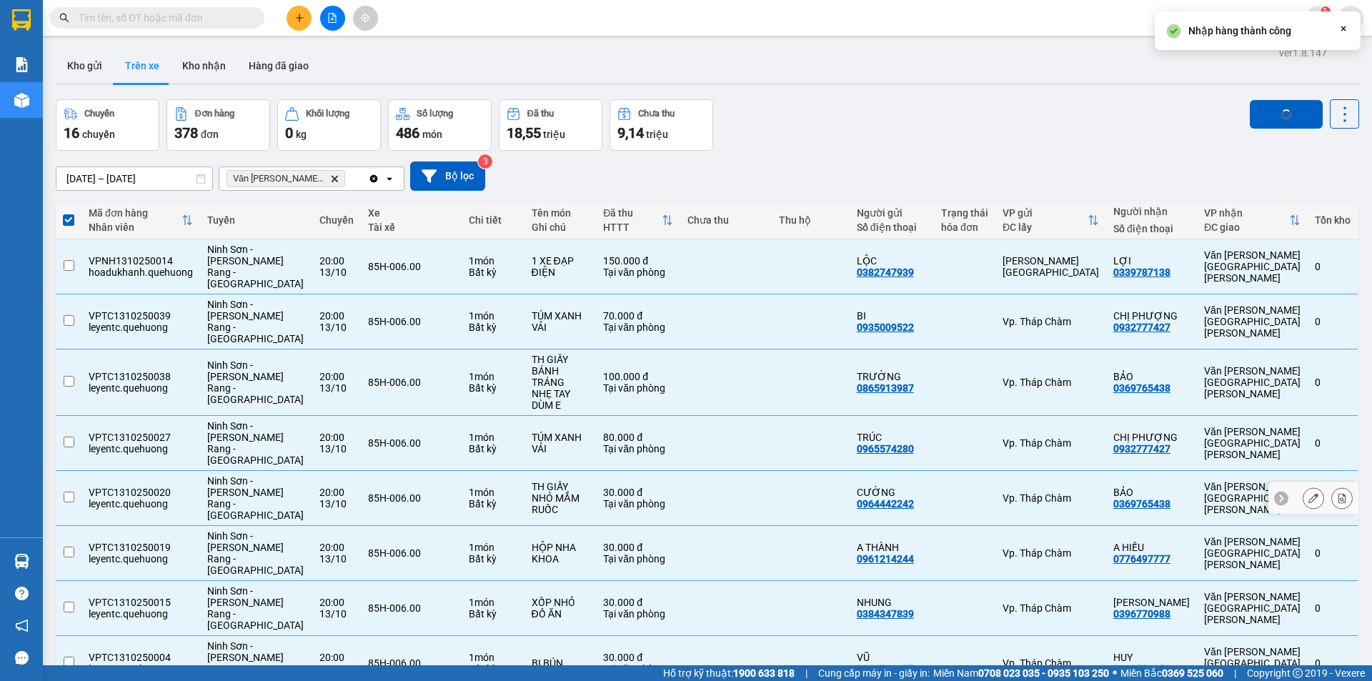
checkbox input "false"
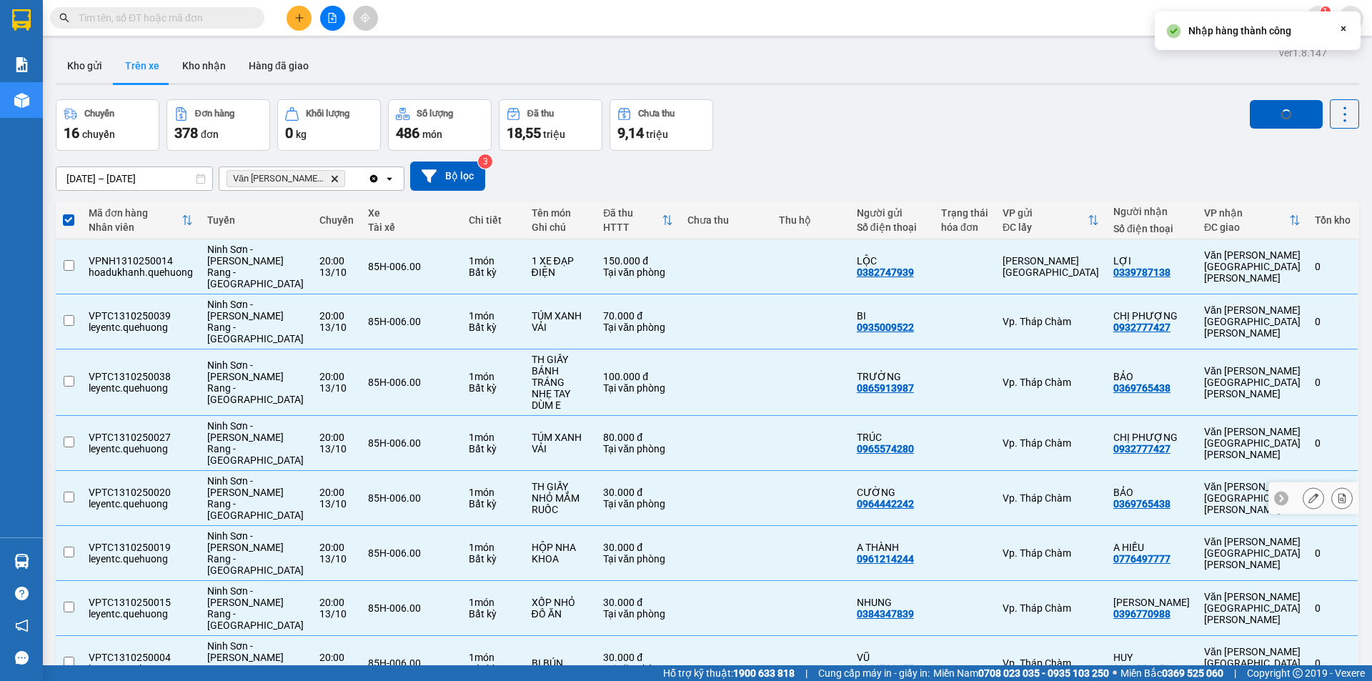
checkbox input "false"
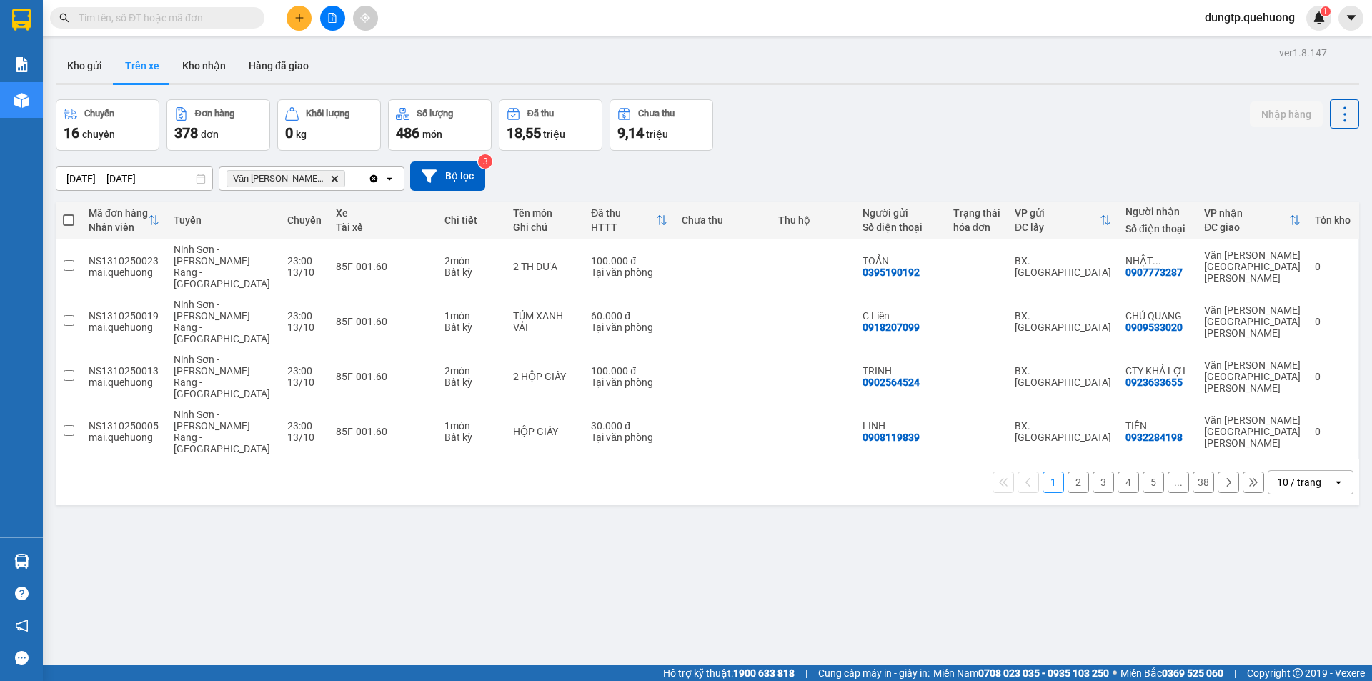
click at [71, 214] on span at bounding box center [68, 219] width 11 height 11
click at [69, 213] on input "checkbox" at bounding box center [69, 213] width 0 height 0
checkbox input "true"
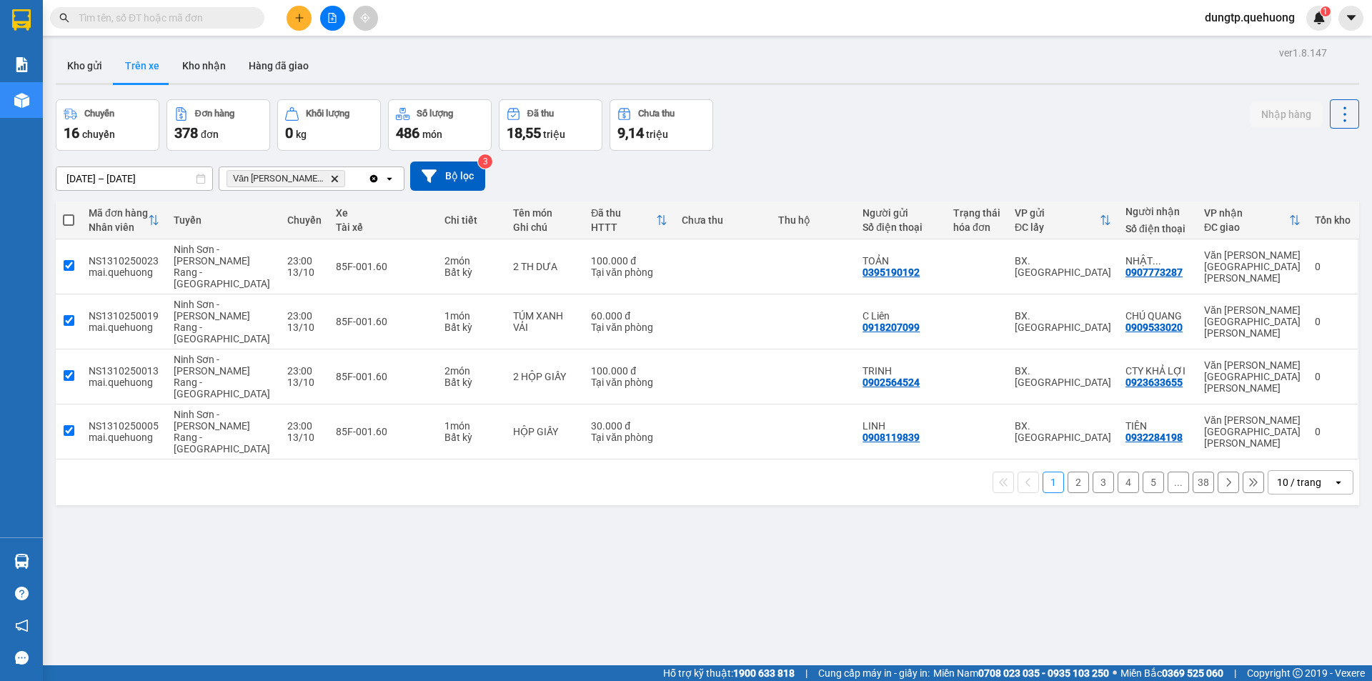
checkbox input "true"
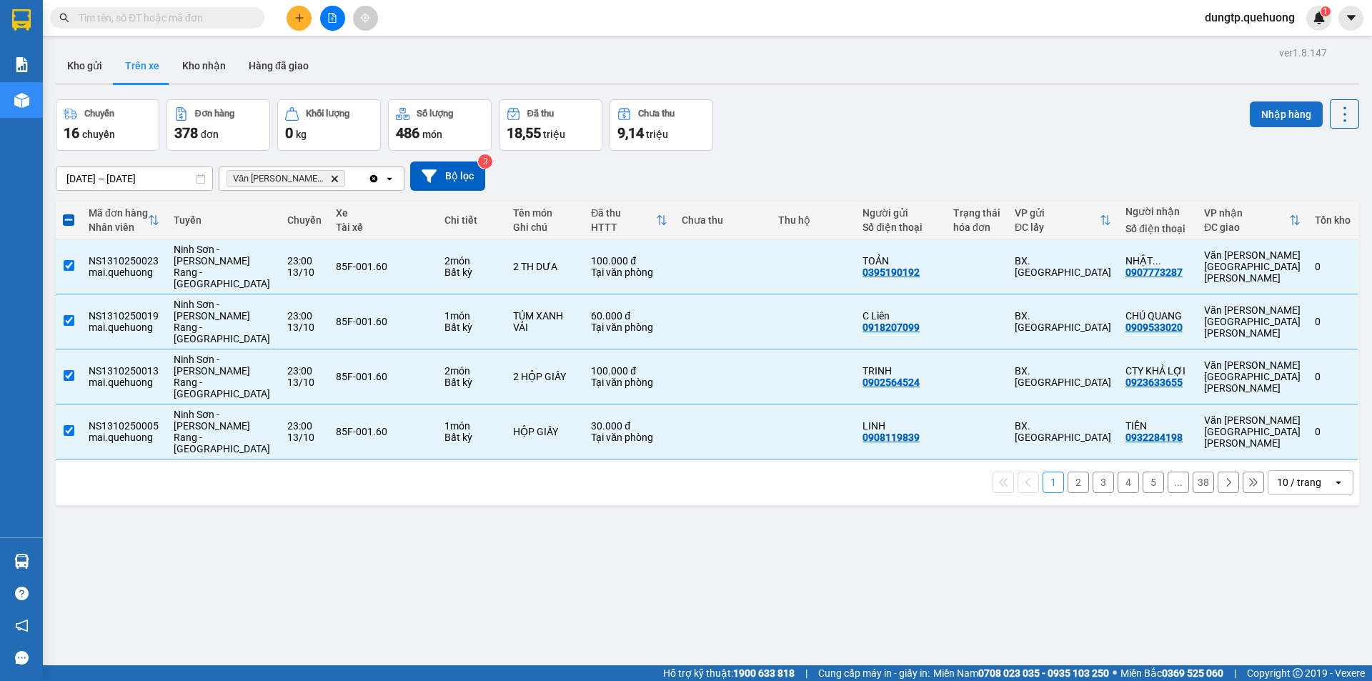
click at [1265, 116] on button "Nhập hàng" at bounding box center [1286, 114] width 73 height 26
